Goal: Find contact information: Find contact information

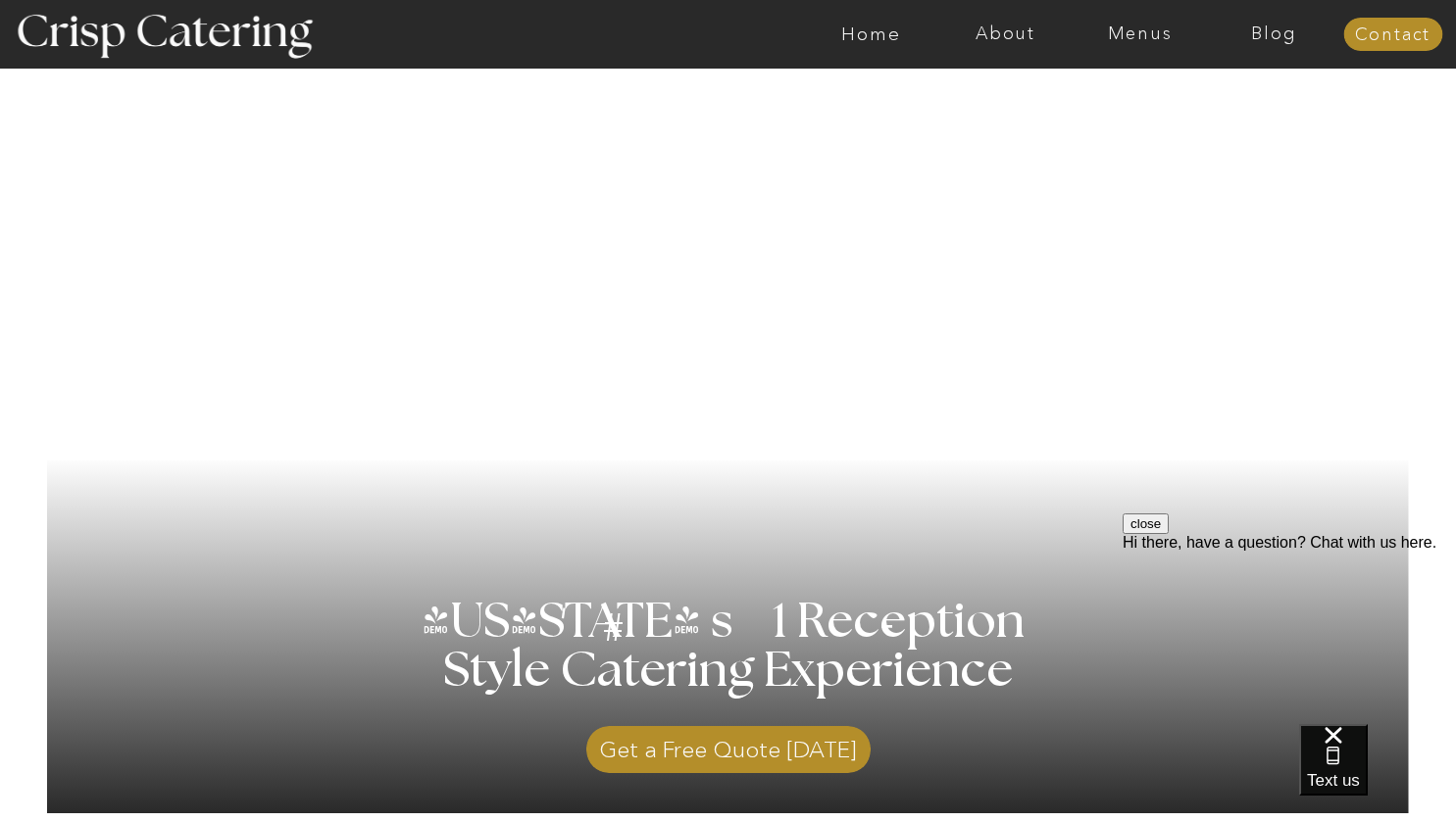
click at [779, 748] on p "Get a Free Quote Today" at bounding box center [728, 745] width 284 height 57
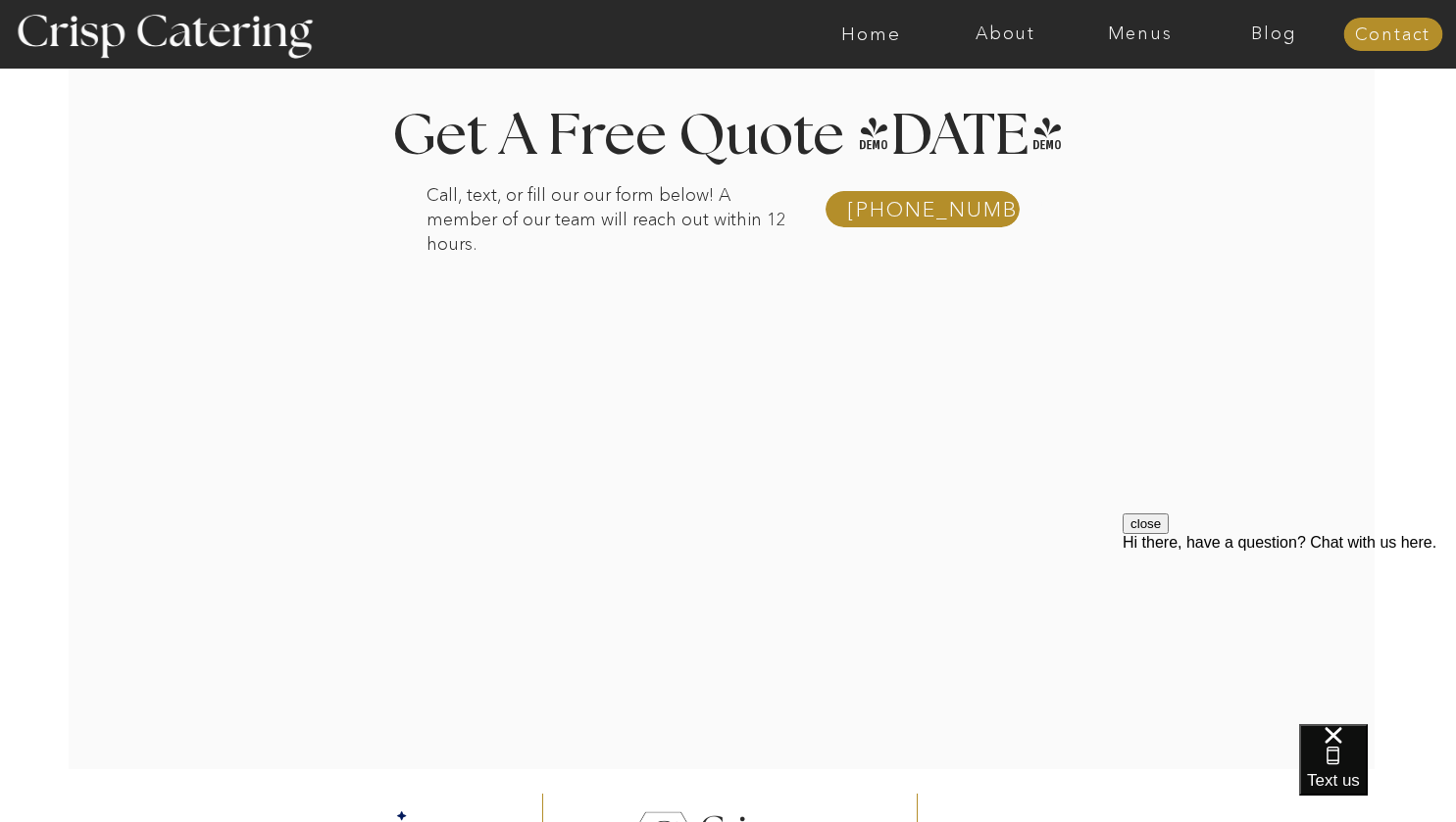
click at [1290, 338] on div at bounding box center [736, 417] width 1456 height 705
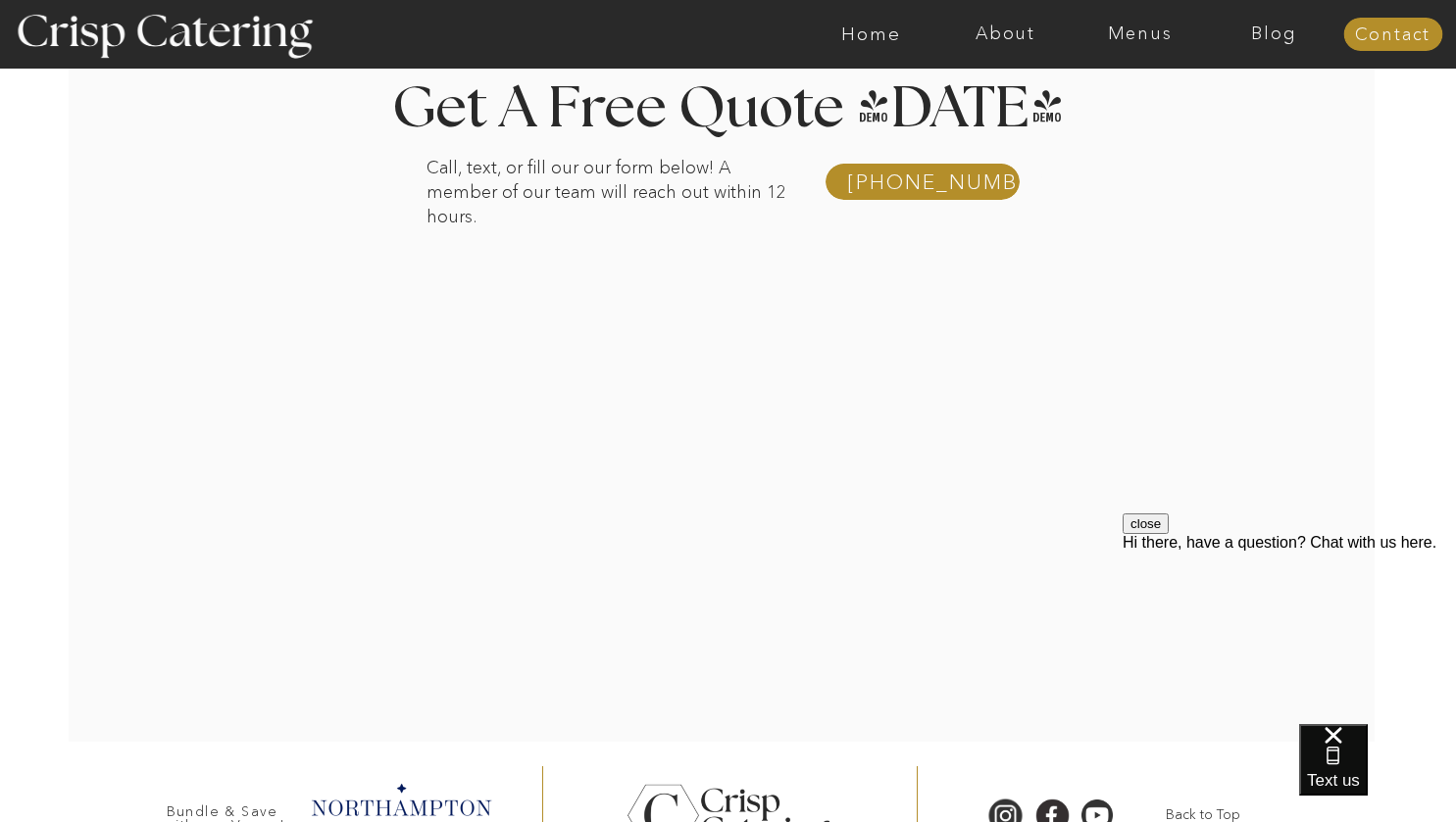
scroll to position [446, 0]
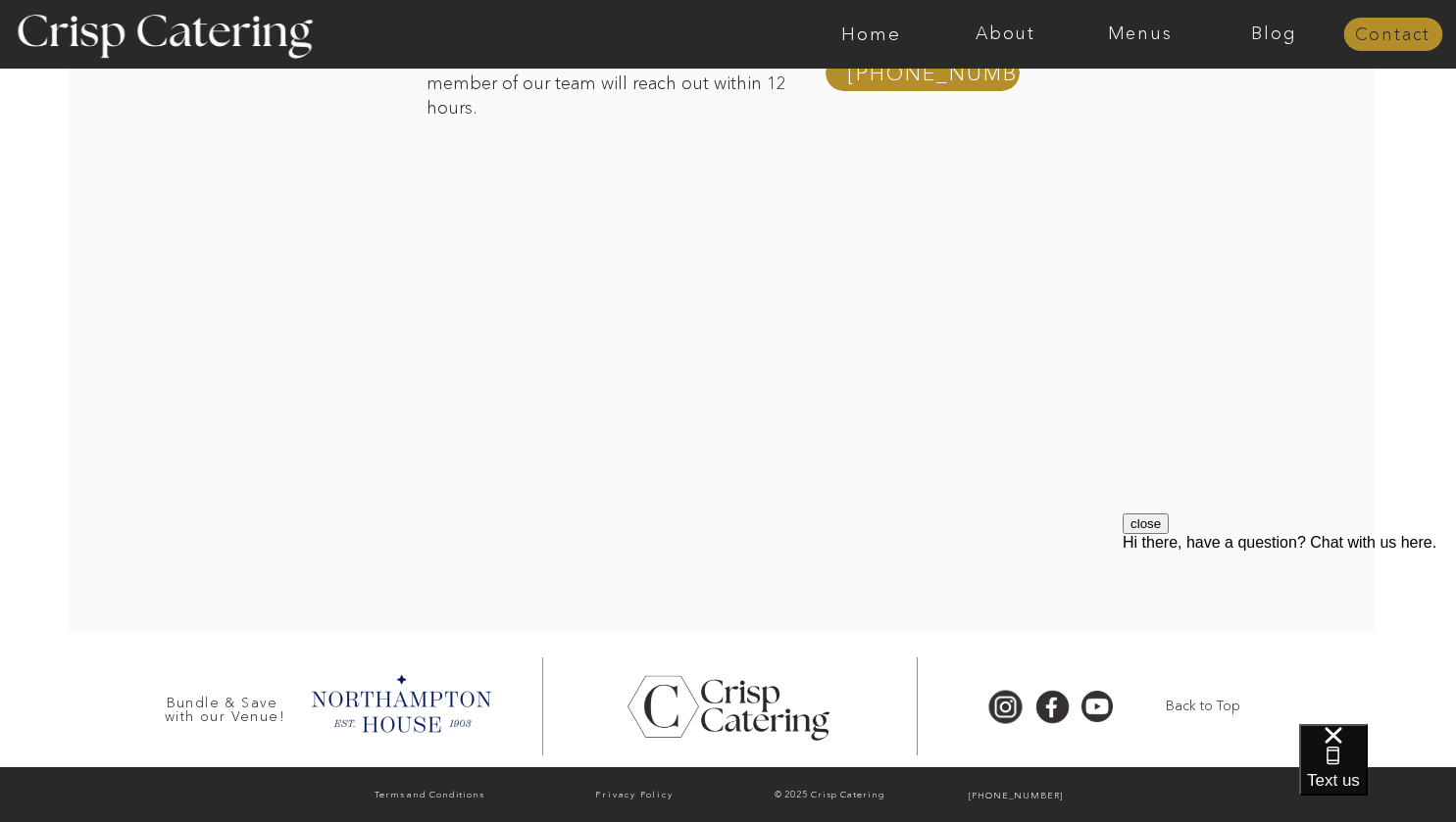
click at [1377, 41] on nav "Contact" at bounding box center [1393, 36] width 99 height 20
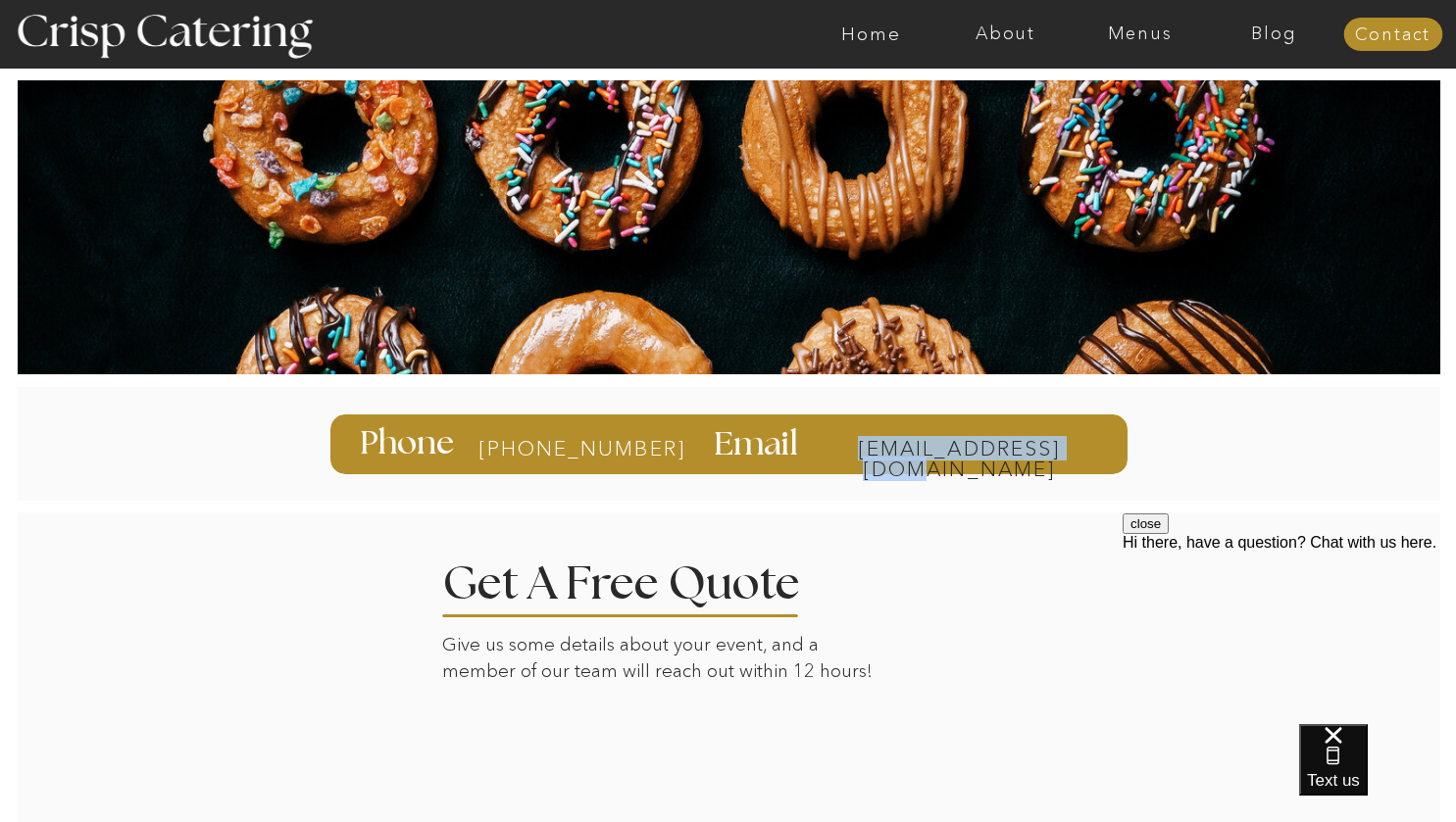
drag, startPoint x: 816, startPoint y: 450, endPoint x: 1095, endPoint y: 444, distance: 279.1
click at [1095, 444] on div "info@catercrisp.com Email 385-993-4062 Phone" at bounding box center [728, 443] width 1177 height 138
copy div "info@catercrisp.com"
